Goal: Entertainment & Leisure: Consume media (video, audio)

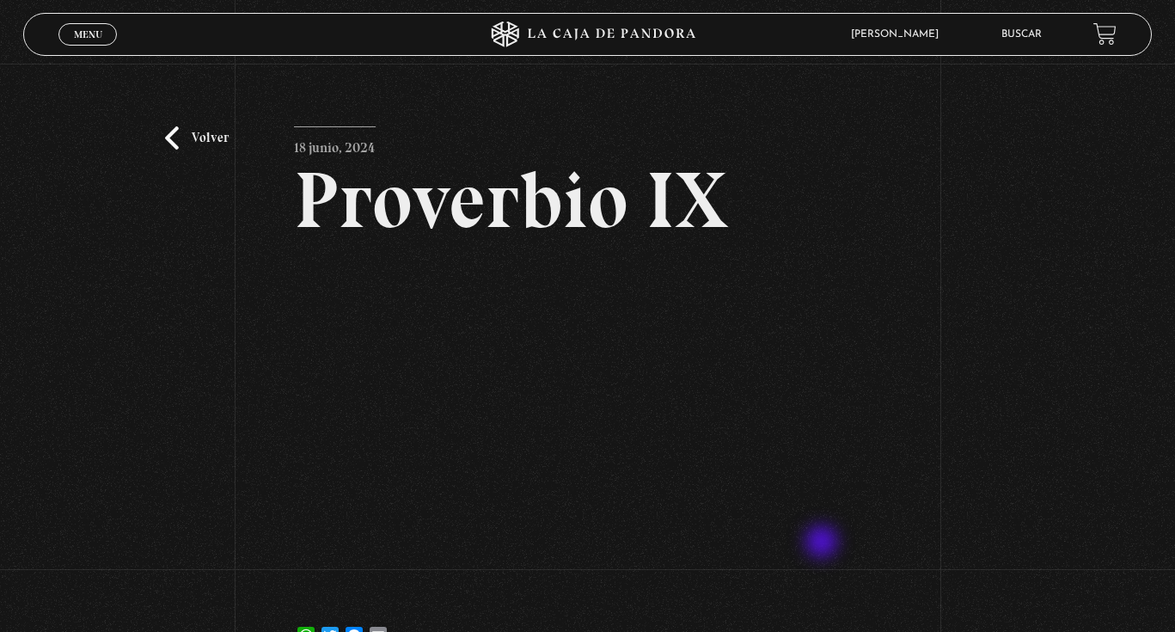
scroll to position [52, 0]
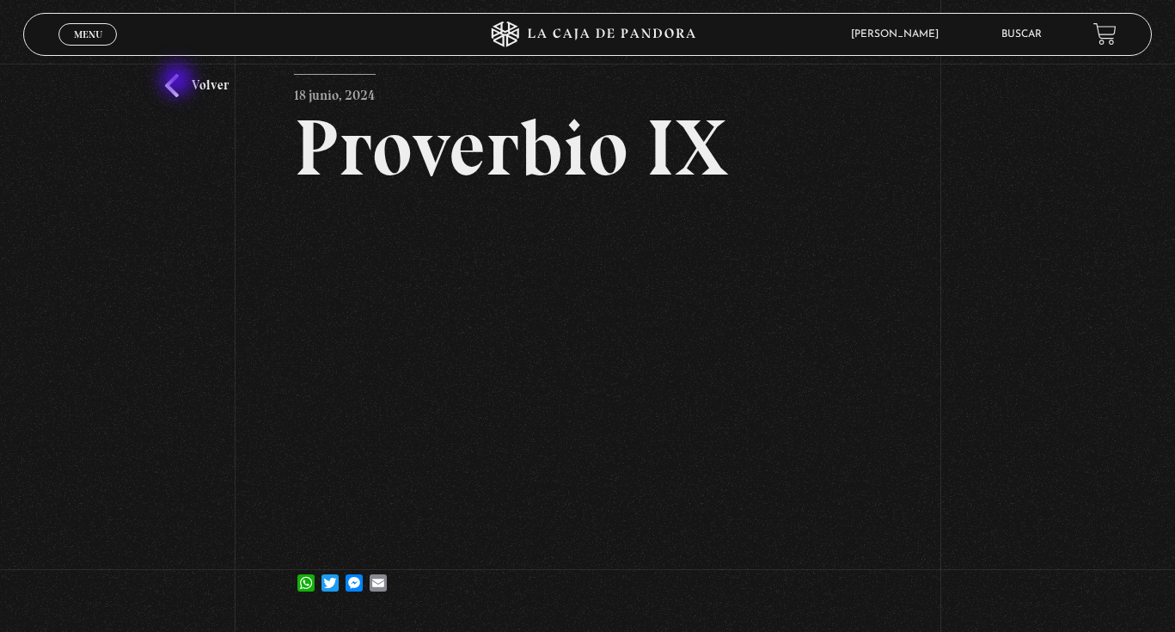
click at [179, 82] on link "Volver" at bounding box center [197, 85] width 64 height 23
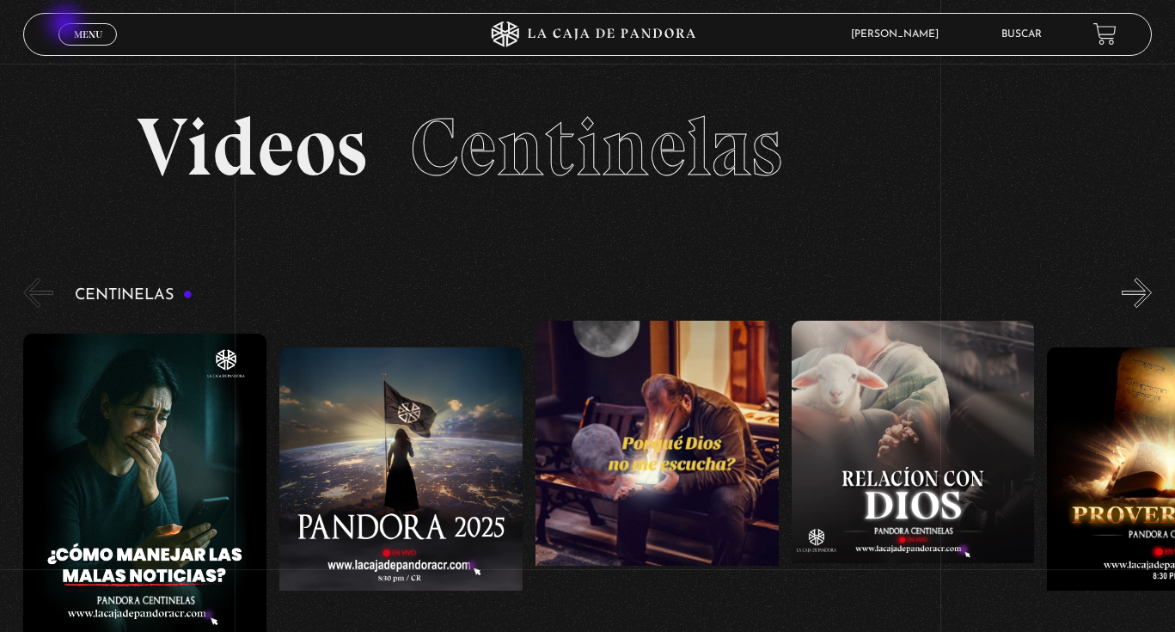
click at [67, 26] on link "Menu Cerrar" at bounding box center [87, 34] width 58 height 22
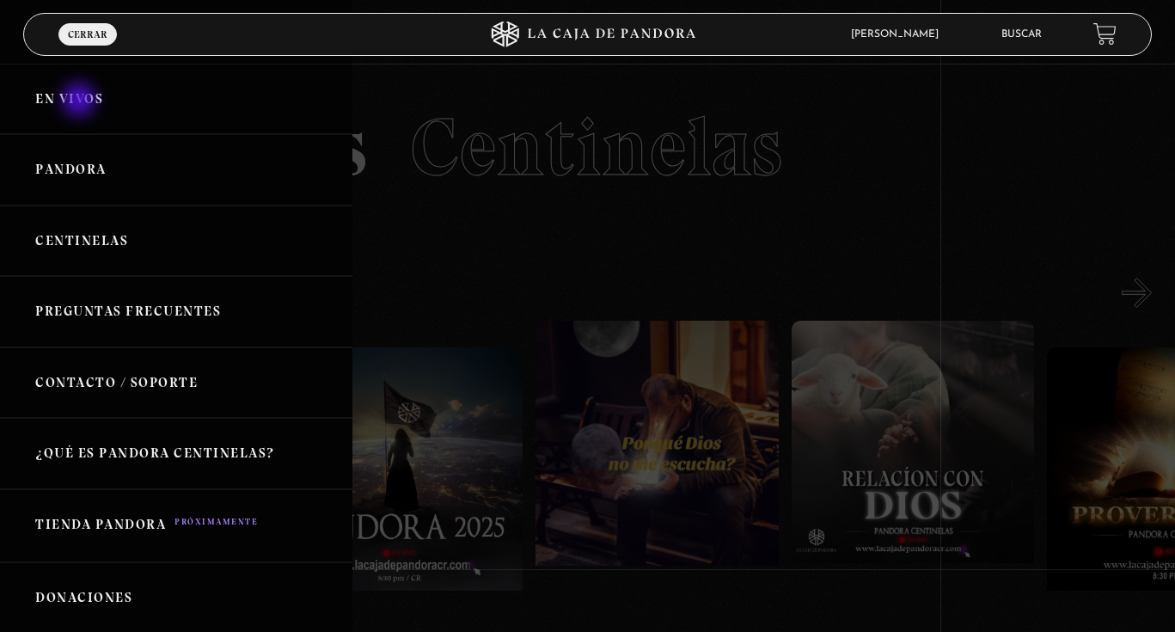
click at [81, 101] on link "En vivos" at bounding box center [176, 99] width 352 height 71
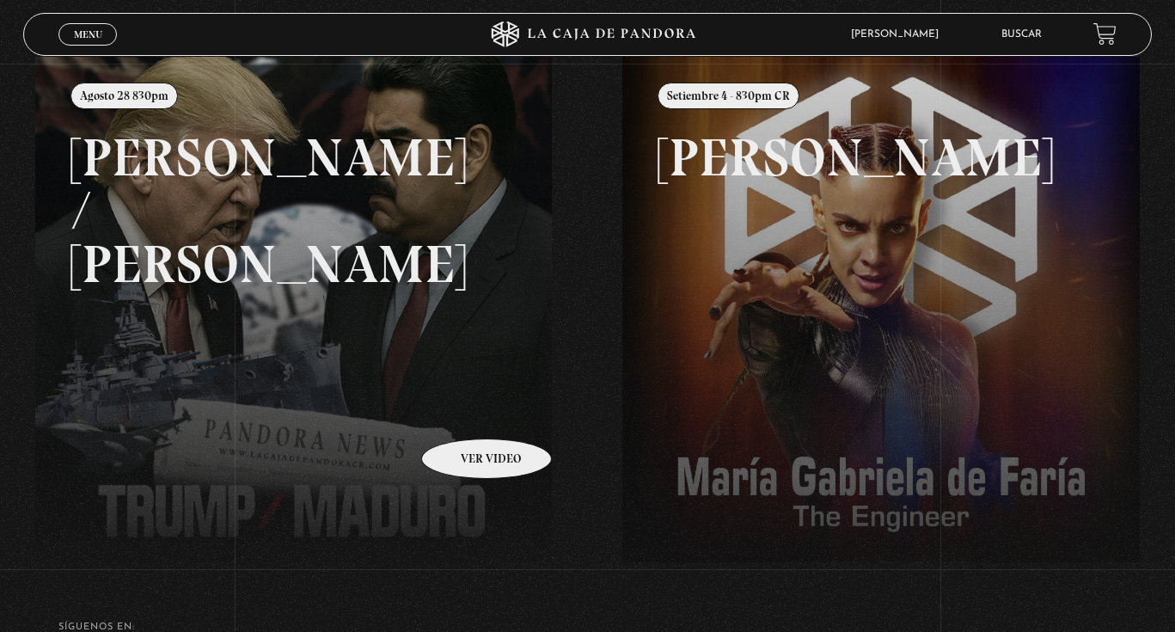
scroll to position [215, 0]
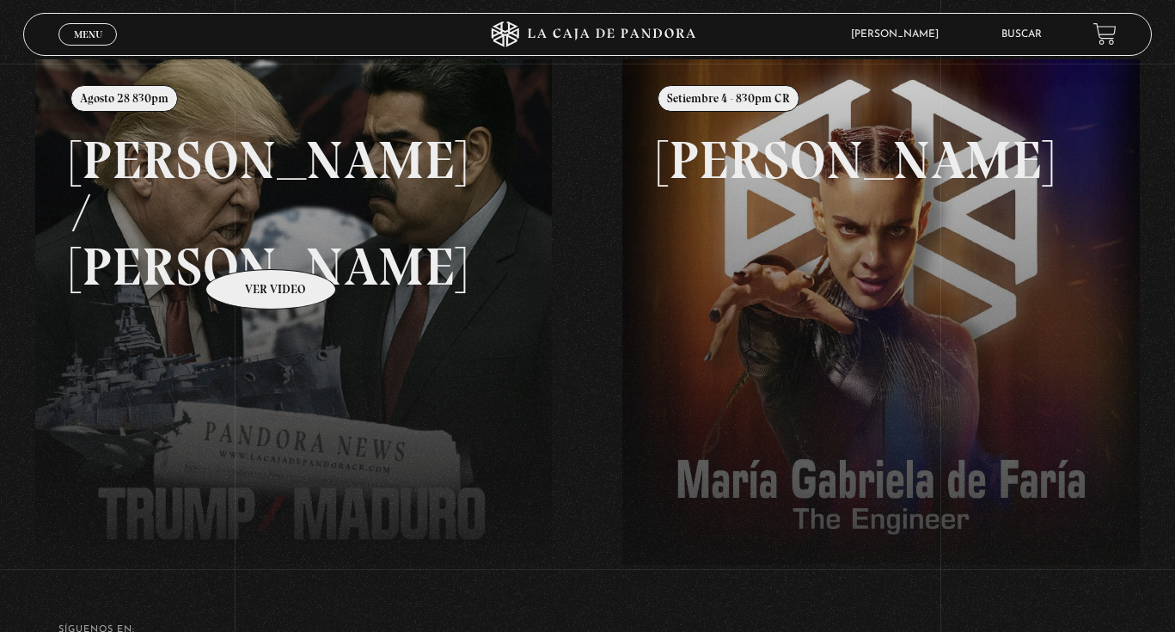
click at [248, 243] on link at bounding box center [622, 375] width 1175 height 632
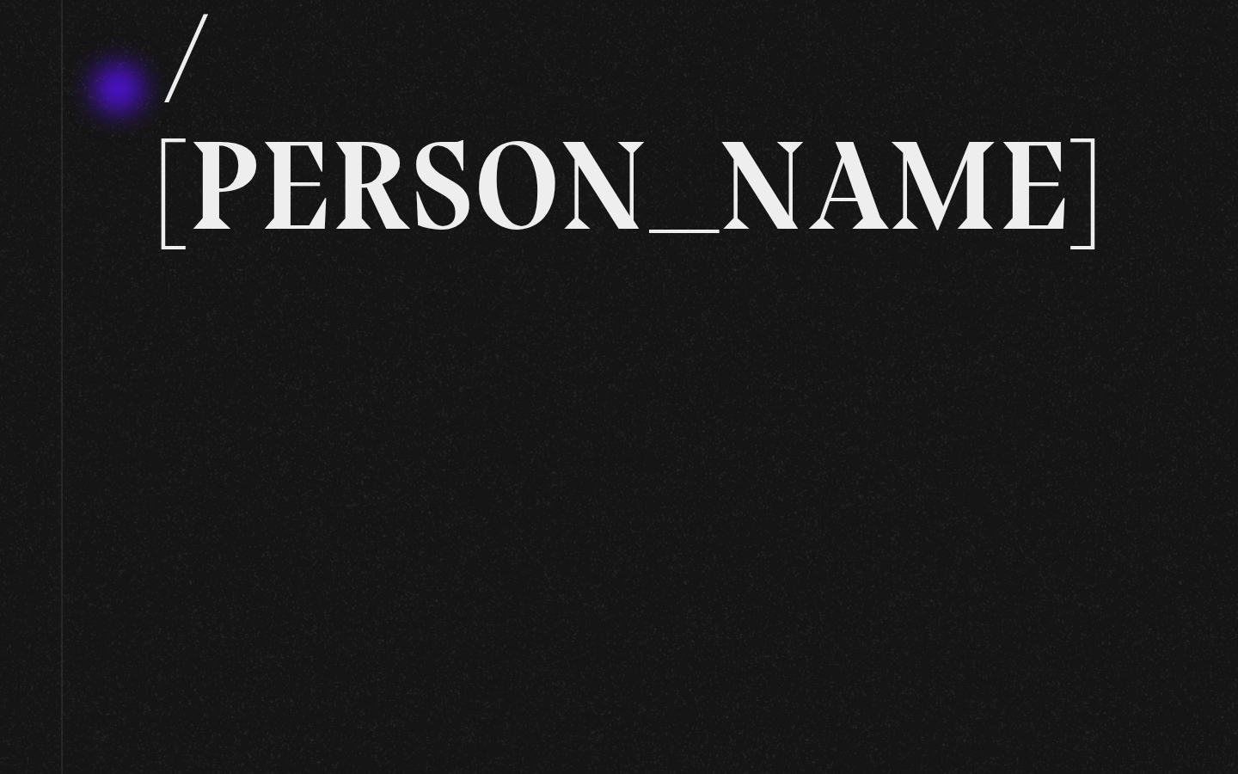
scroll to position [124, 0]
